Goal: Navigation & Orientation: Find specific page/section

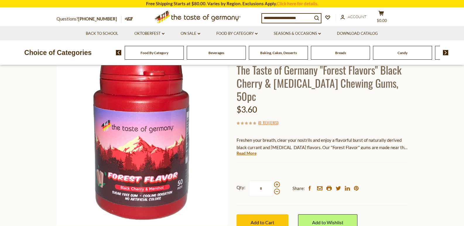
scroll to position [29, 0]
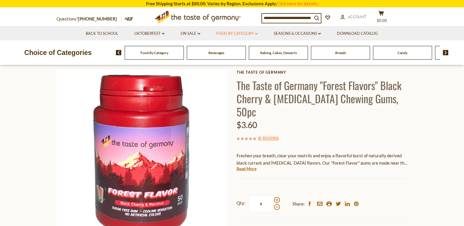
click at [229, 34] on link "Food By Category dropdown_arrow" at bounding box center [236, 33] width 41 height 6
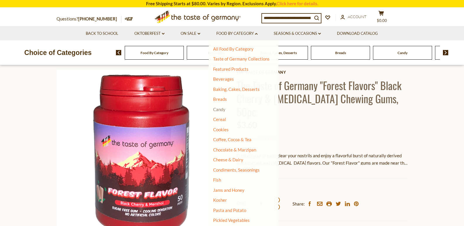
click at [224, 111] on link "Candy" at bounding box center [219, 109] width 12 height 5
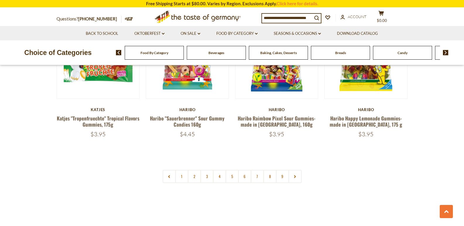
scroll to position [1406, 0]
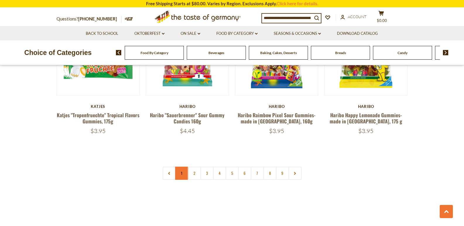
click at [181, 167] on link "1" at bounding box center [181, 173] width 13 height 13
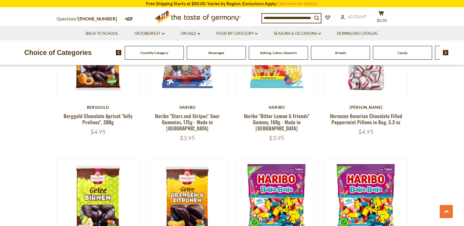
scroll to position [223, 0]
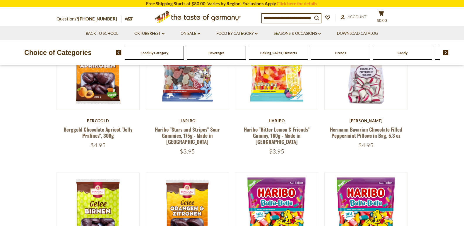
click at [209, 54] on span "Beverages" at bounding box center [217, 53] width 16 height 4
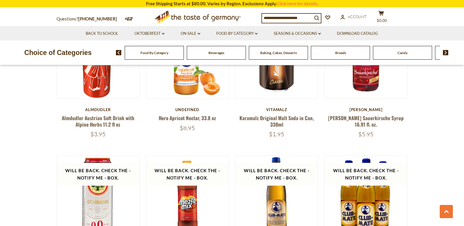
scroll to position [937, 0]
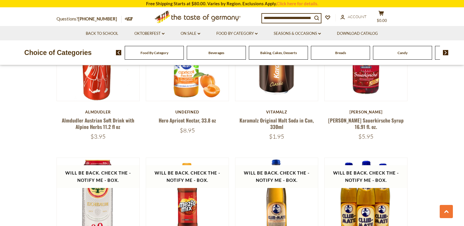
click at [163, 59] on div "Food By Category" at bounding box center [154, 53] width 59 height 14
click at [169, 52] on div "Food By Category" at bounding box center [154, 53] width 59 height 14
click at [284, 54] on span "Baking, Cakes, Desserts" at bounding box center [278, 53] width 37 height 4
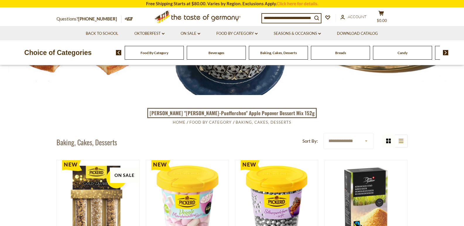
scroll to position [29, 0]
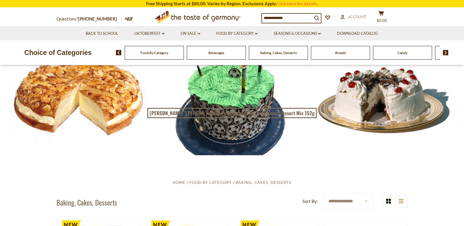
click at [207, 126] on div at bounding box center [232, 97] width 464 height 116
click at [226, 182] on span "Food By Category" at bounding box center [211, 182] width 42 height 5
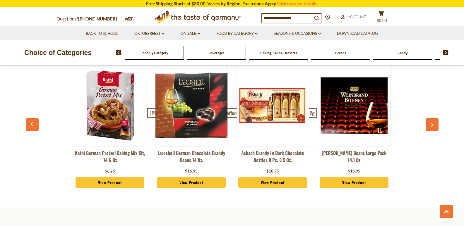
scroll to position [1451, 0]
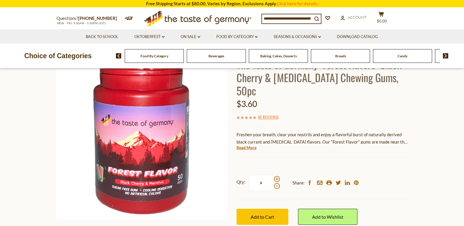
scroll to position [4, 0]
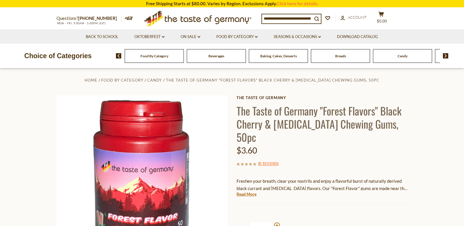
click at [147, 59] on div "Food By Category" at bounding box center [154, 56] width 59 height 14
click at [184, 60] on div "Breads" at bounding box center [154, 56] width 59 height 14
click at [448, 55] on img at bounding box center [446, 55] width 6 height 5
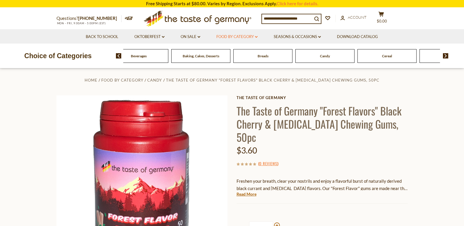
click at [225, 38] on link "Food By Category dropdown_arrow" at bounding box center [236, 37] width 41 height 6
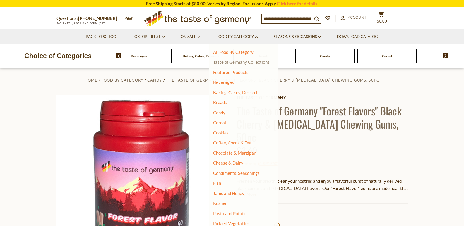
click at [231, 63] on link "Taste of Germany Collections" at bounding box center [241, 61] width 57 height 5
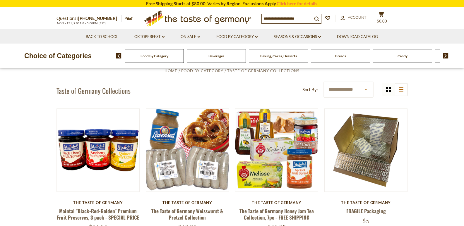
scroll to position [59, 0]
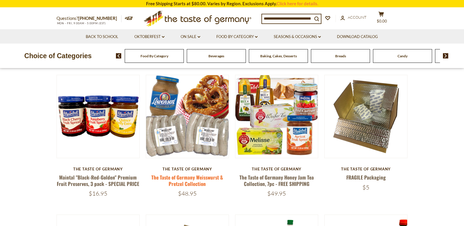
click at [196, 175] on link "The Taste of Germany Weisswurst & Pretzel Collection" at bounding box center [187, 180] width 72 height 13
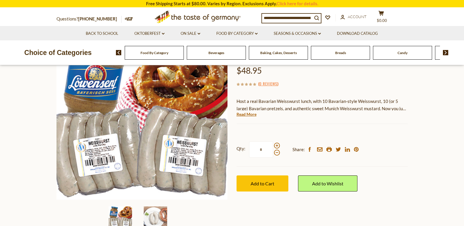
scroll to position [88, 0]
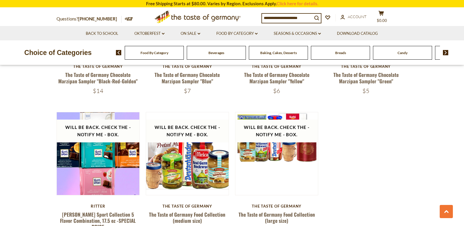
scroll to position [1161, 0]
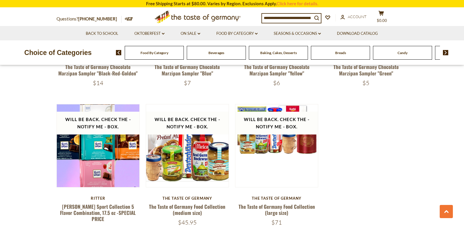
click at [344, 52] on span "Breads" at bounding box center [340, 53] width 11 height 4
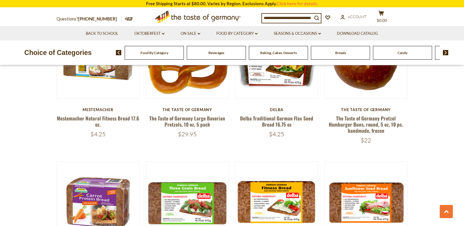
scroll to position [742, 0]
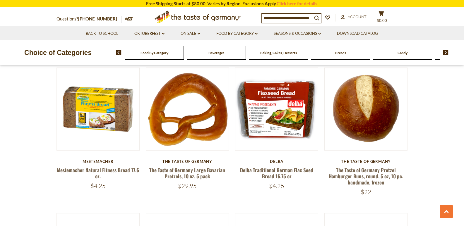
click at [184, 56] on div "Candy" at bounding box center [154, 53] width 59 height 14
click at [445, 52] on img at bounding box center [446, 52] width 6 height 5
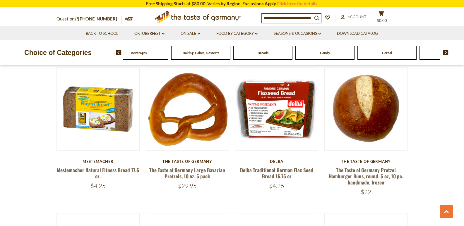
click at [442, 52] on span at bounding box center [444, 52] width 10 height 5
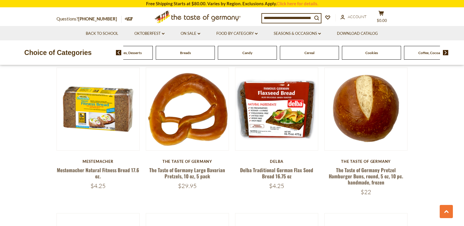
click at [442, 52] on span at bounding box center [444, 52] width 10 height 5
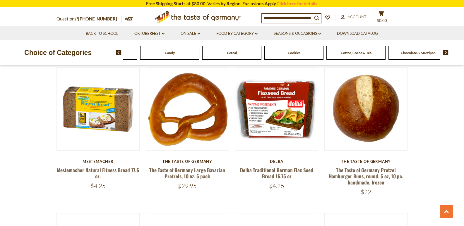
click at [445, 54] on img at bounding box center [446, 52] width 6 height 5
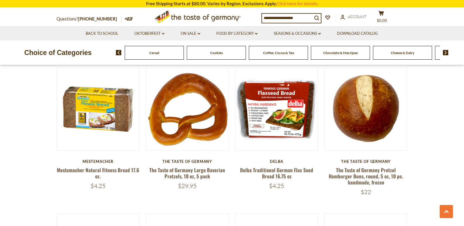
click at [408, 53] on span "Cheese & Dairy" at bounding box center [402, 53] width 23 height 4
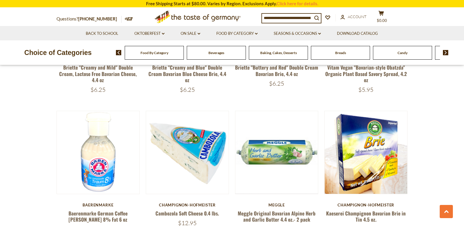
scroll to position [198, 0]
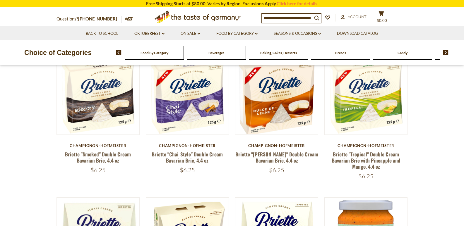
click at [184, 55] on div "Candy" at bounding box center [154, 53] width 59 height 14
click at [184, 58] on div "Candy" at bounding box center [154, 53] width 59 height 14
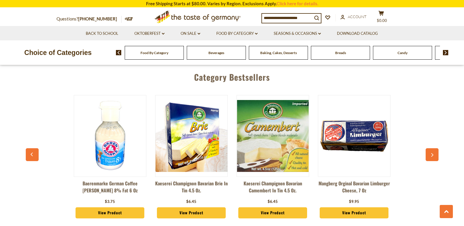
scroll to position [72, 0]
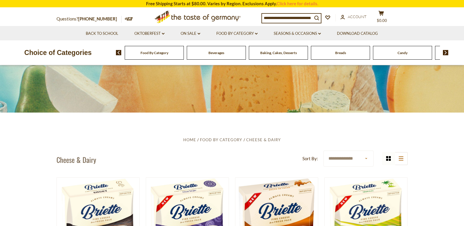
click at [447, 53] on img at bounding box center [446, 52] width 6 height 5
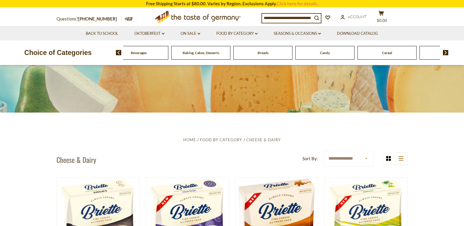
click at [447, 53] on img at bounding box center [446, 52] width 6 height 5
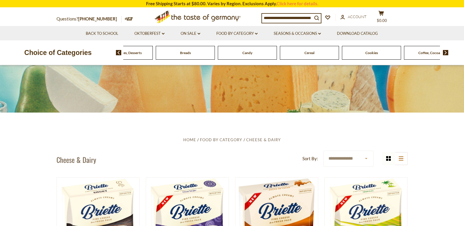
click at [447, 53] on img at bounding box center [446, 52] width 6 height 5
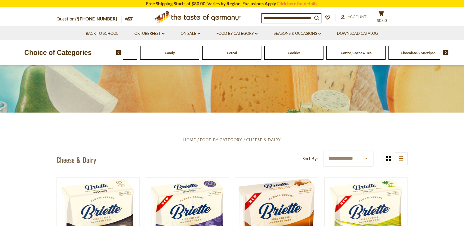
click at [447, 53] on img at bounding box center [446, 52] width 6 height 5
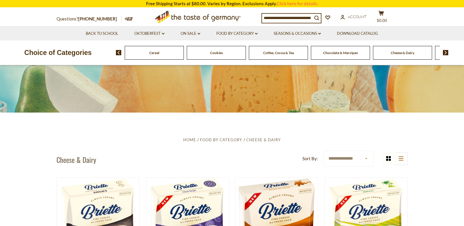
click at [447, 53] on img at bounding box center [446, 52] width 6 height 5
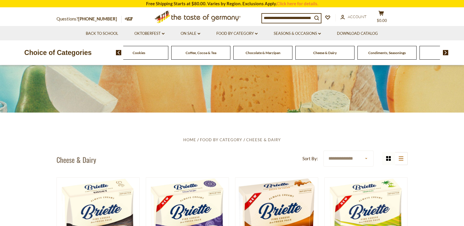
click at [447, 53] on img at bounding box center [446, 52] width 6 height 5
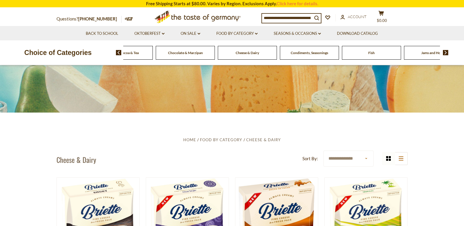
click at [369, 55] on span "Fish" at bounding box center [372, 53] width 6 height 4
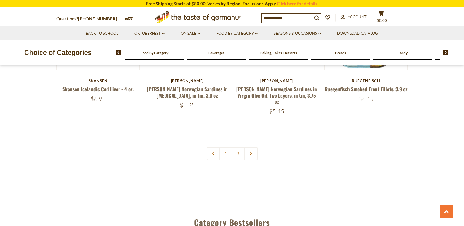
scroll to position [1395, 0]
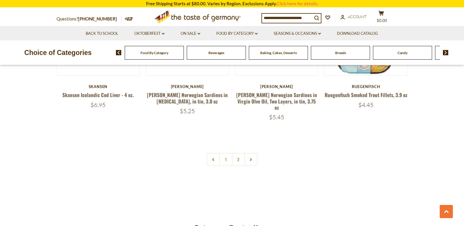
click at [446, 55] on img at bounding box center [446, 52] width 6 height 5
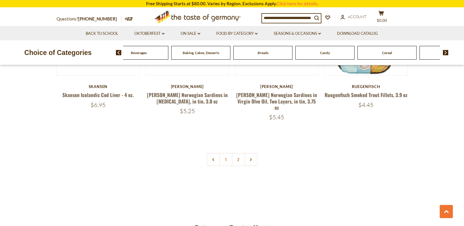
click at [446, 55] on img at bounding box center [446, 52] width 6 height 5
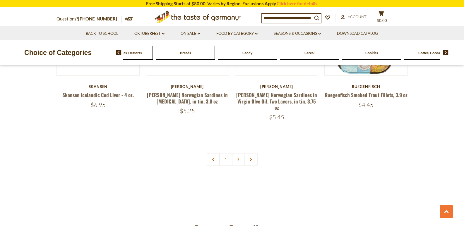
click at [446, 55] on img at bounding box center [446, 52] width 6 height 5
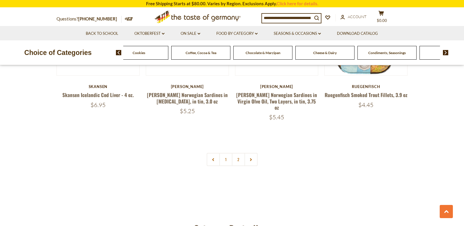
click at [446, 55] on img at bounding box center [446, 52] width 6 height 5
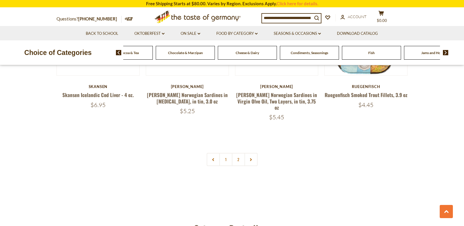
click at [446, 55] on img at bounding box center [446, 52] width 6 height 5
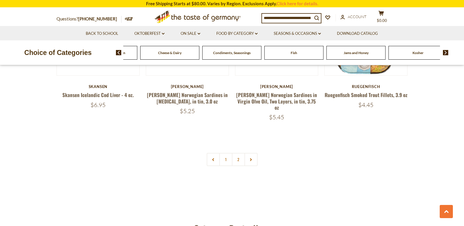
click at [446, 55] on img at bounding box center [446, 52] width 6 height 5
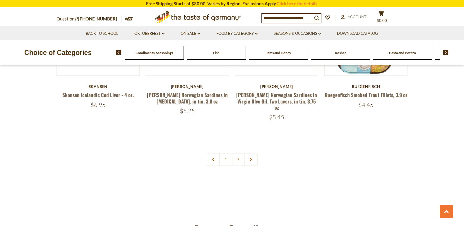
click at [446, 55] on img at bounding box center [446, 52] width 6 height 5
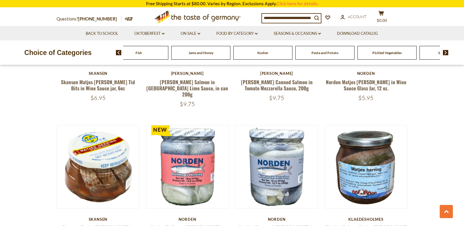
scroll to position [239, 0]
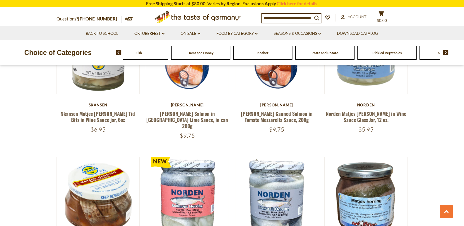
click at [337, 54] on span "Pasta and Potato" at bounding box center [325, 53] width 27 height 4
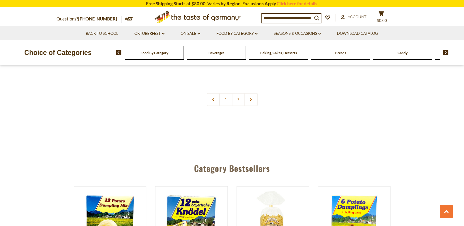
scroll to position [1446, 0]
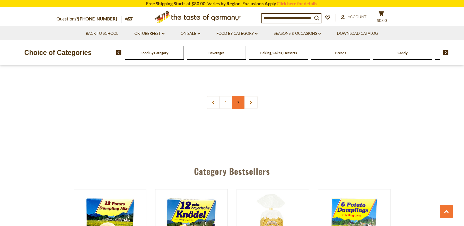
click at [239, 96] on link "2" at bounding box center [238, 102] width 13 height 13
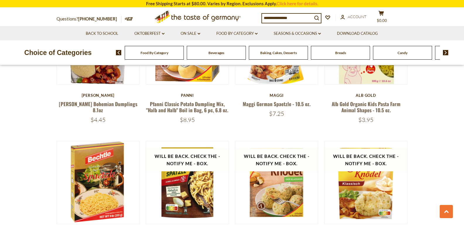
scroll to position [165, 0]
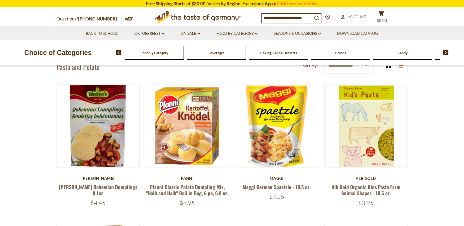
click at [444, 56] on div "Food By Category Beverages Baking, Cakes, Desserts Breads Candy Cereal Cookies …" at bounding box center [290, 53] width 348 height 14
click at [446, 54] on img at bounding box center [446, 52] width 6 height 5
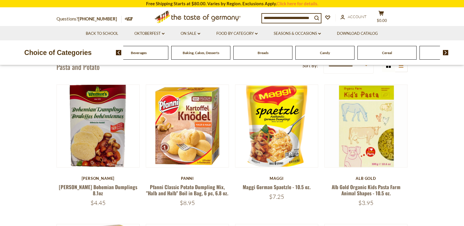
click at [446, 54] on img at bounding box center [446, 52] width 6 height 5
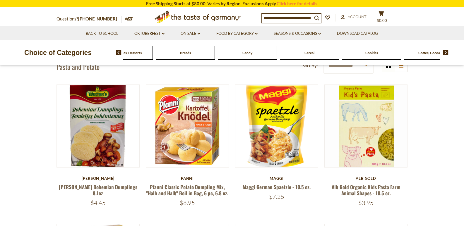
click at [445, 54] on img at bounding box center [446, 52] width 6 height 5
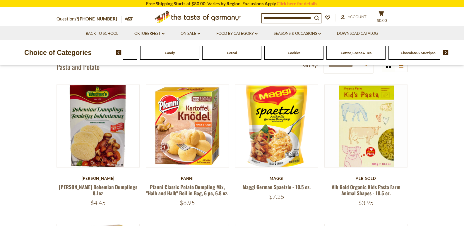
click at [445, 54] on img at bounding box center [446, 52] width 6 height 5
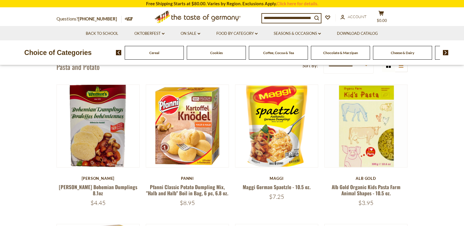
click at [445, 54] on img at bounding box center [446, 52] width 6 height 5
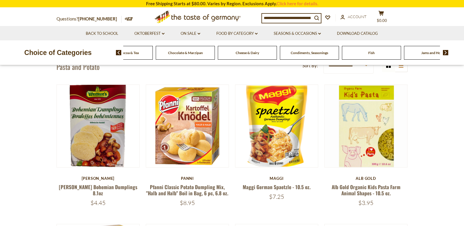
click at [445, 54] on img at bounding box center [446, 52] width 6 height 5
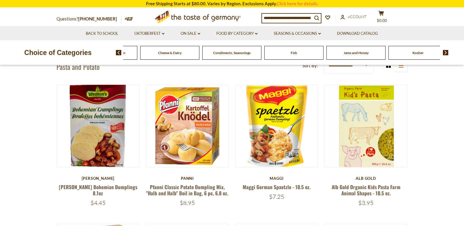
click at [445, 54] on img at bounding box center [446, 52] width 6 height 5
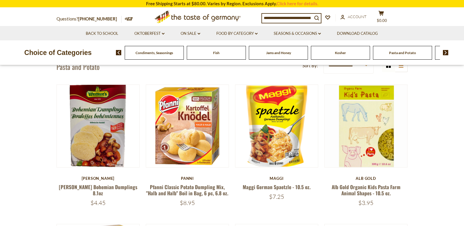
click at [445, 54] on img at bounding box center [446, 52] width 6 height 5
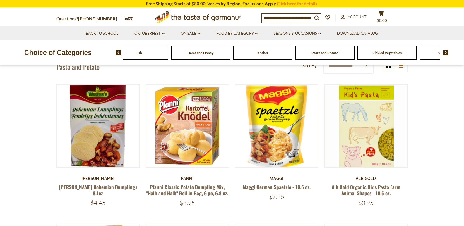
click at [445, 54] on img at bounding box center [446, 52] width 6 height 5
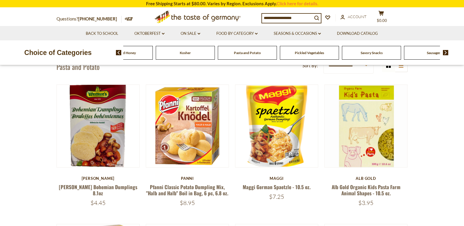
click at [313, 54] on span "Pickled Vegetables" at bounding box center [309, 53] width 29 height 4
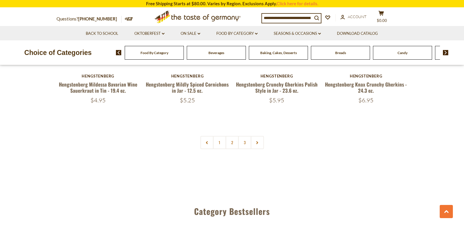
scroll to position [1392, 0]
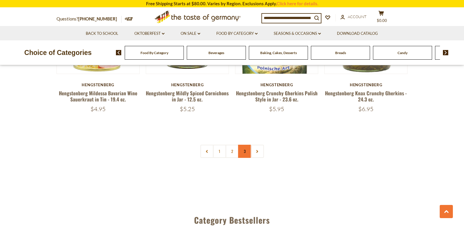
click at [242, 152] on link "3" at bounding box center [244, 151] width 13 height 13
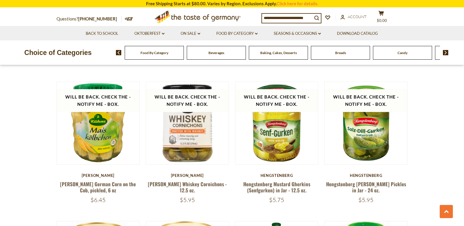
scroll to position [671, 0]
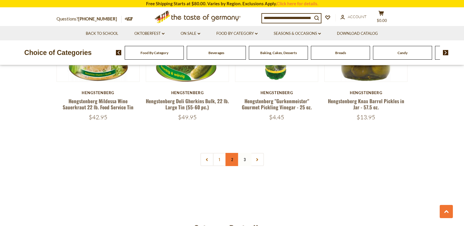
click at [233, 160] on link "2" at bounding box center [232, 159] width 13 height 13
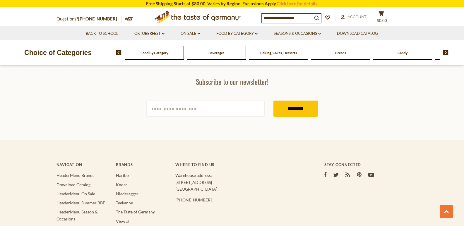
scroll to position [1724, 0]
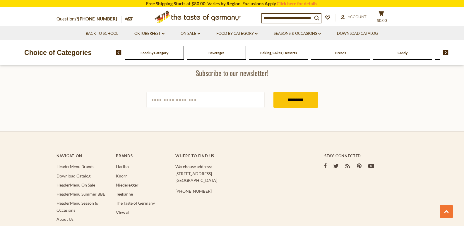
click at [446, 51] on img at bounding box center [446, 52] width 6 height 5
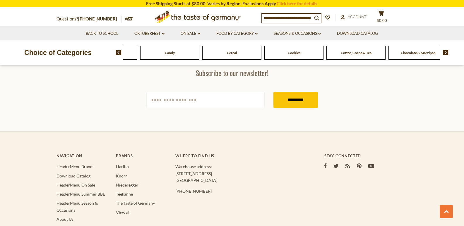
click at [446, 51] on img at bounding box center [446, 52] width 6 height 5
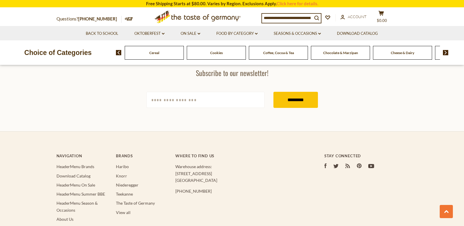
click at [446, 51] on img at bounding box center [446, 52] width 6 height 5
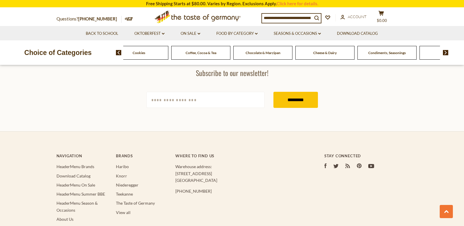
click at [446, 51] on img at bounding box center [446, 52] width 6 height 5
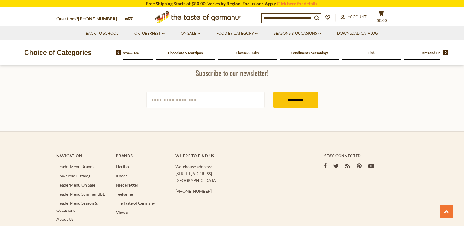
click at [446, 51] on img at bounding box center [446, 52] width 6 height 5
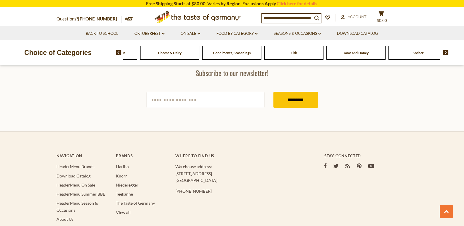
click at [446, 51] on img at bounding box center [446, 52] width 6 height 5
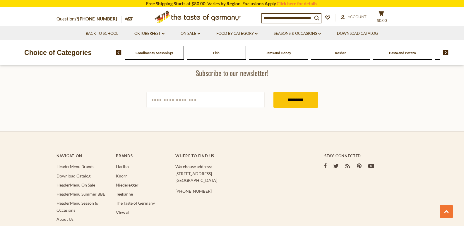
click at [446, 51] on img at bounding box center [446, 52] width 6 height 5
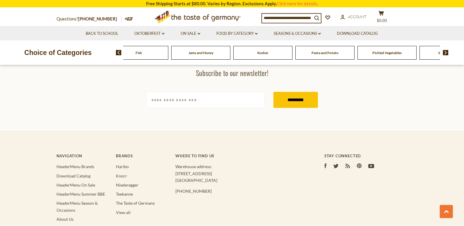
click at [446, 51] on img at bounding box center [446, 52] width 6 height 5
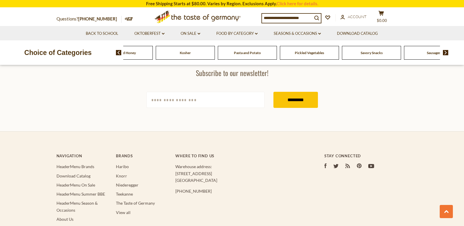
click at [446, 51] on img at bounding box center [446, 52] width 6 height 5
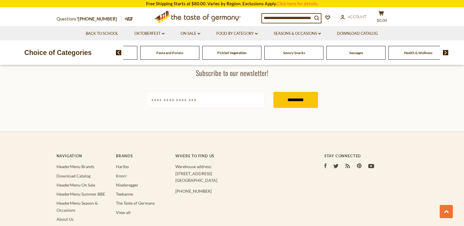
click at [446, 51] on img at bounding box center [446, 52] width 6 height 5
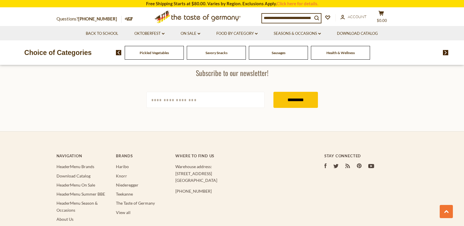
click at [216, 55] on span "Savory Snacks" at bounding box center [217, 53] width 22 height 4
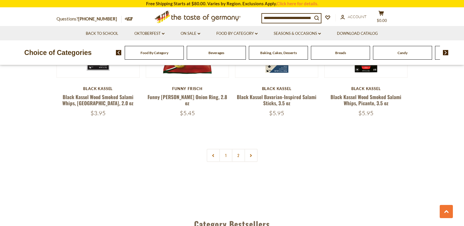
scroll to position [1429, 0]
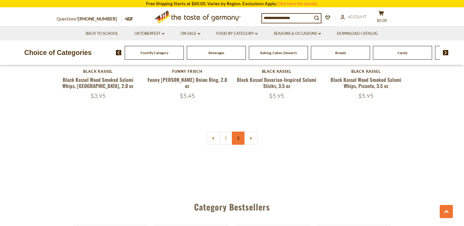
click at [241, 132] on link "2" at bounding box center [238, 138] width 13 height 13
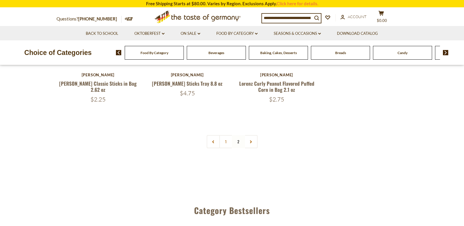
scroll to position [10, 0]
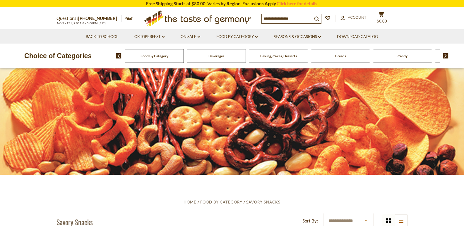
click at [446, 56] on img at bounding box center [446, 55] width 6 height 5
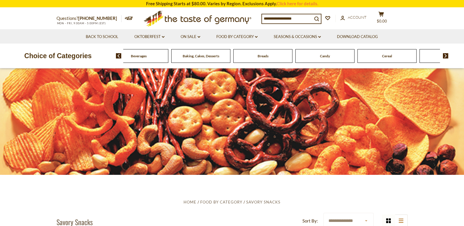
click at [446, 56] on img at bounding box center [446, 55] width 6 height 5
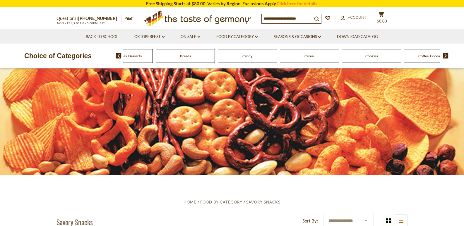
click at [446, 56] on img at bounding box center [446, 55] width 6 height 5
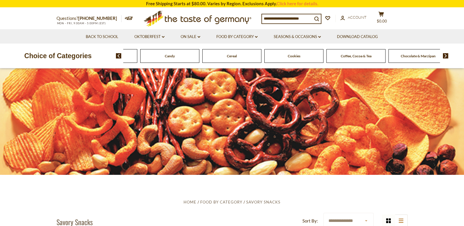
click at [446, 56] on img at bounding box center [446, 55] width 6 height 5
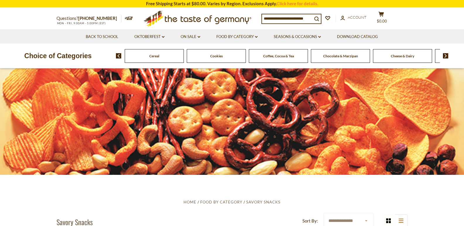
click at [446, 56] on img at bounding box center [446, 55] width 6 height 5
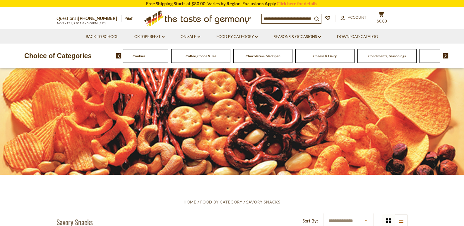
click at [446, 56] on img at bounding box center [446, 55] width 6 height 5
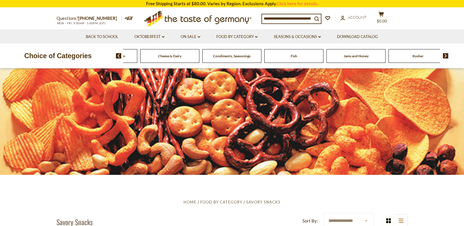
click at [446, 56] on img at bounding box center [446, 55] width 6 height 5
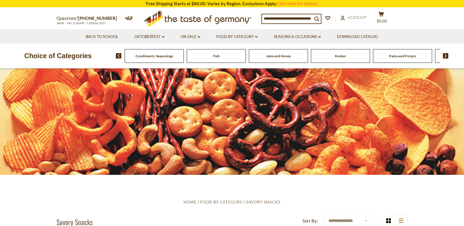
click at [446, 56] on img at bounding box center [446, 55] width 6 height 5
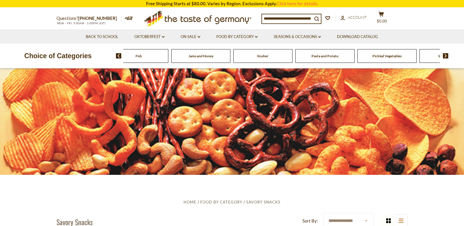
click at [446, 56] on img at bounding box center [446, 55] width 6 height 5
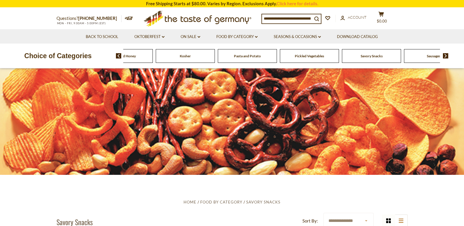
click at [446, 56] on img at bounding box center [446, 55] width 6 height 5
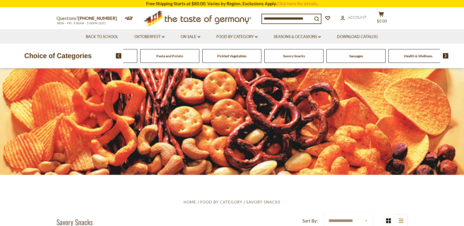
click at [408, 56] on span "Health & Wellness" at bounding box center [418, 56] width 28 height 4
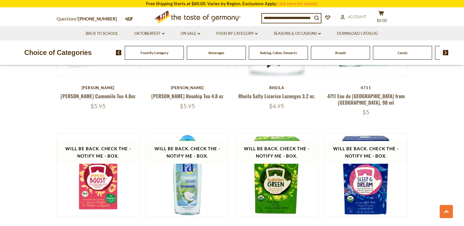
scroll to position [913, 0]
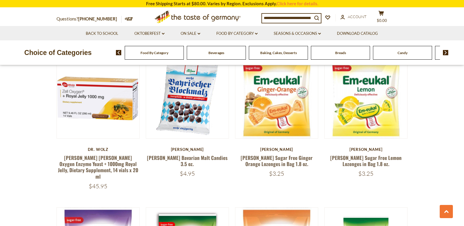
click at [151, 55] on span "Food By Category" at bounding box center [155, 53] width 28 height 4
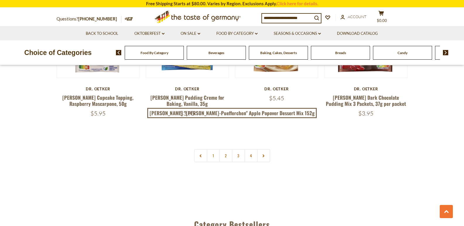
scroll to position [1278, 0]
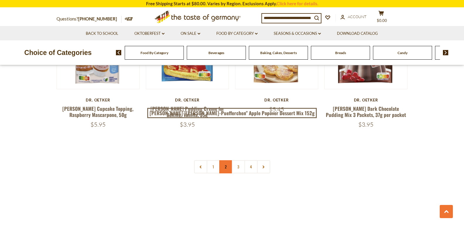
click at [224, 161] on link "2" at bounding box center [225, 167] width 13 height 13
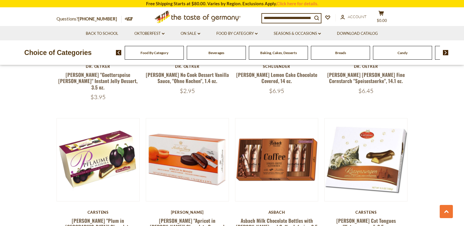
scroll to position [1276, 0]
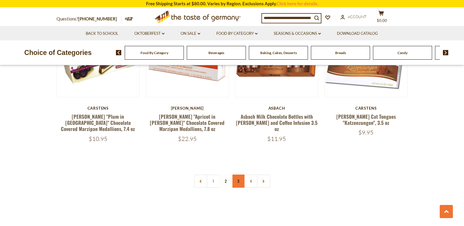
click at [238, 175] on link "3" at bounding box center [238, 181] width 13 height 13
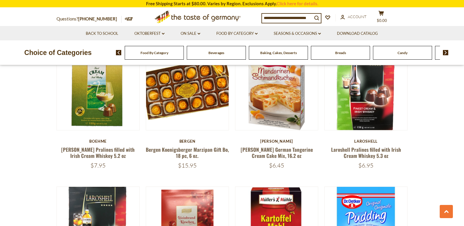
scroll to position [421, 0]
